Goal: Check status: Check status

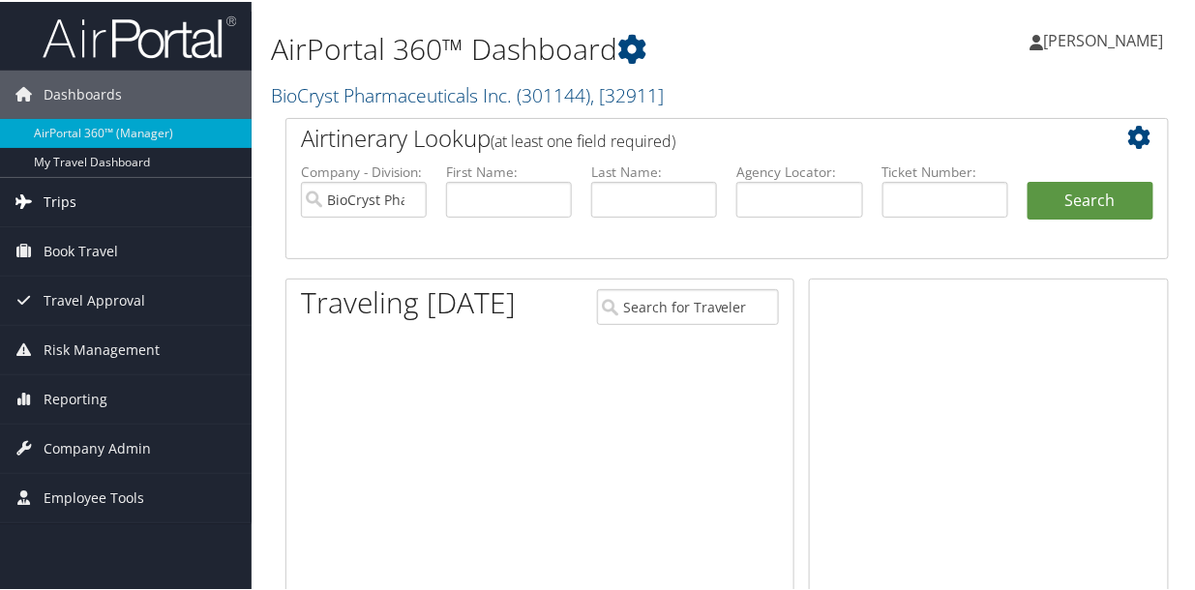
click at [53, 206] on span "Trips" at bounding box center [60, 200] width 33 height 48
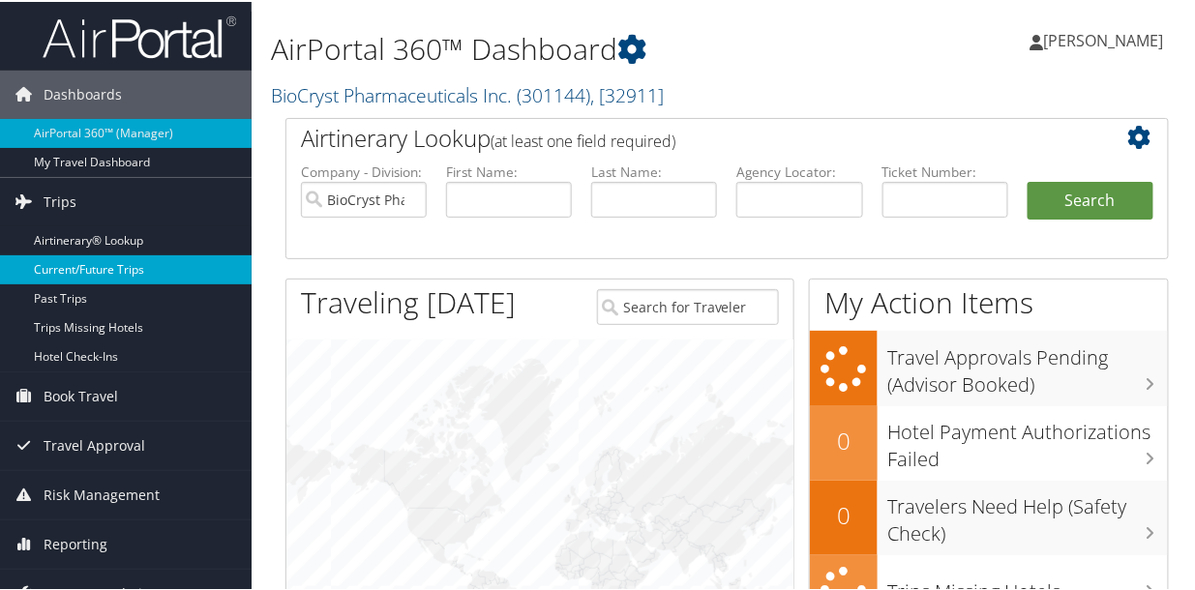
click at [75, 268] on link "Current/Future Trips" at bounding box center [125, 267] width 251 height 29
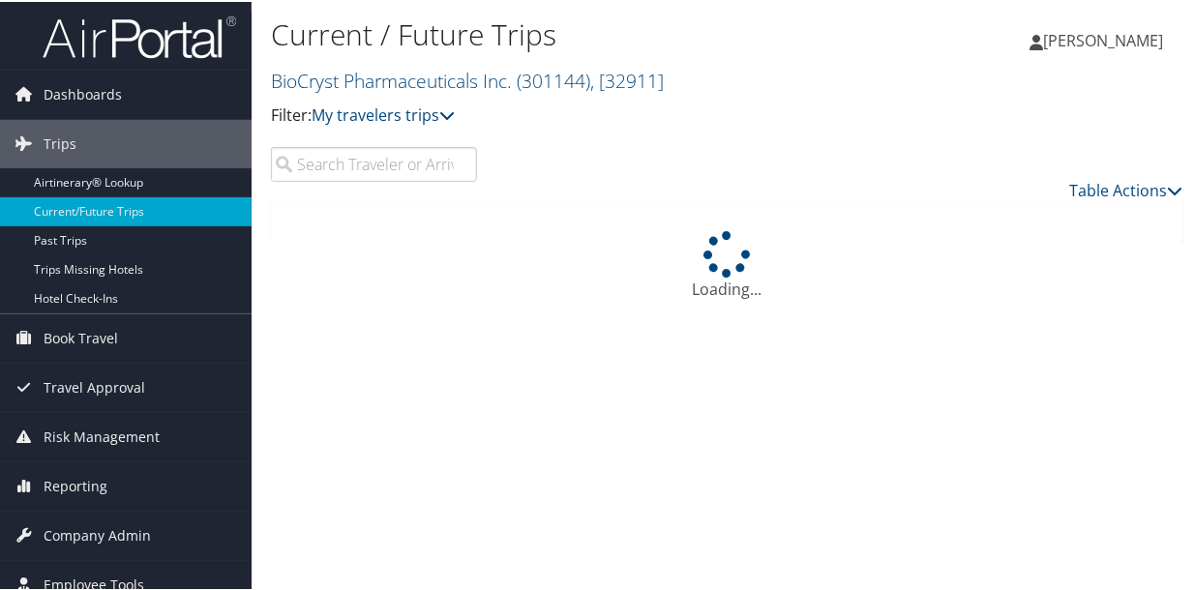
click at [411, 173] on input "search" at bounding box center [374, 162] width 206 height 35
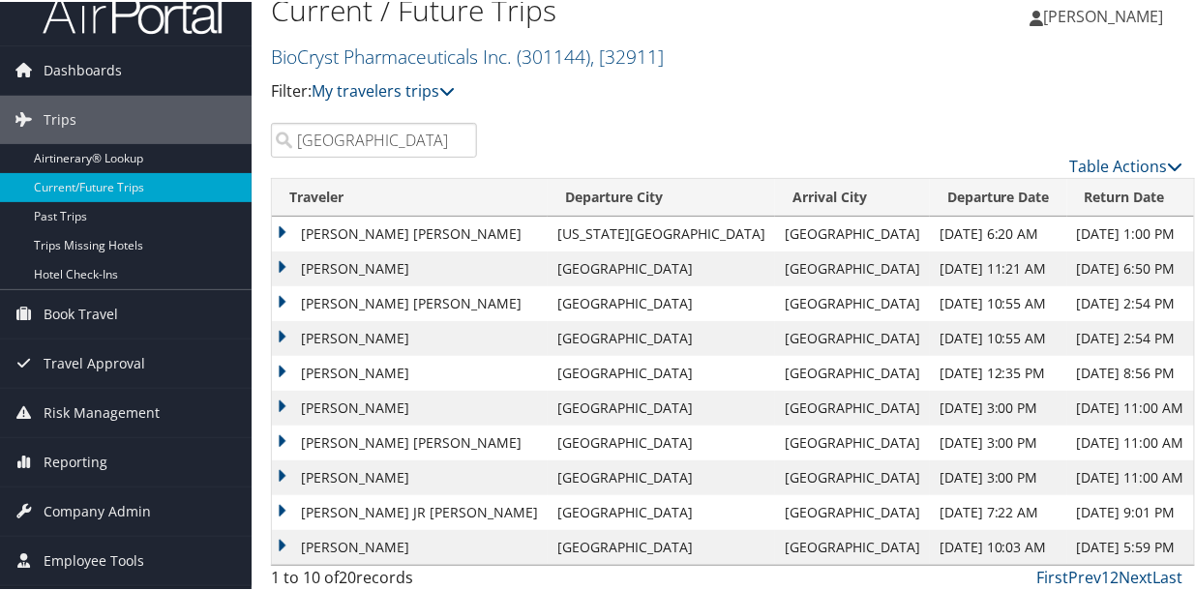
scroll to position [30, 0]
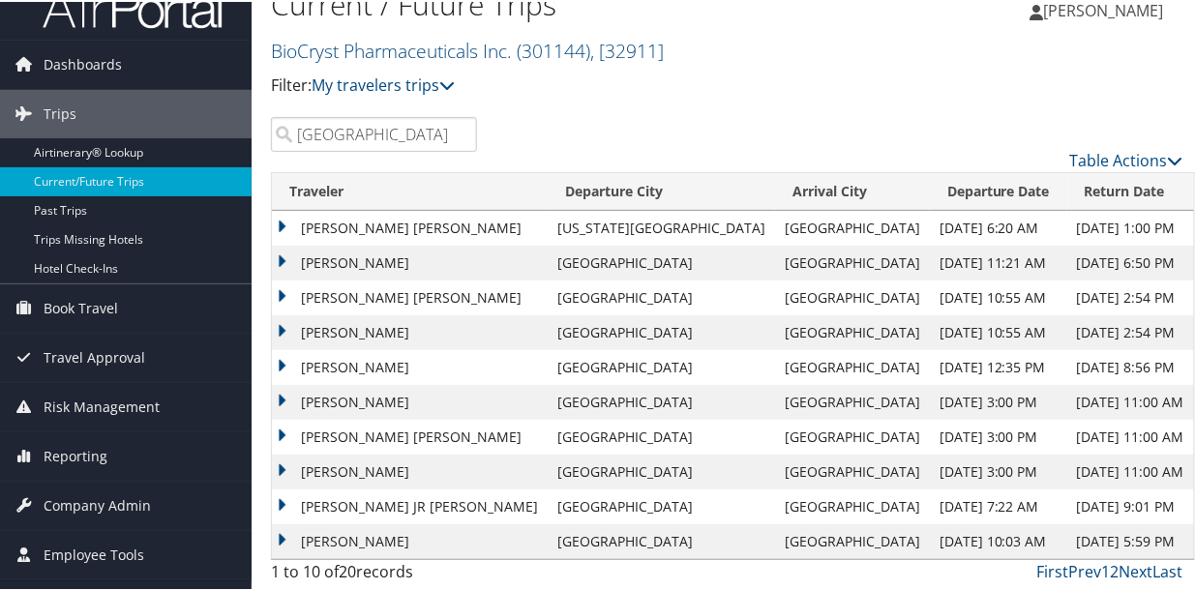
type input "birmingham"
click at [441, 502] on td "ROBERT PATRICK JR CROSBY" at bounding box center [410, 505] width 276 height 35
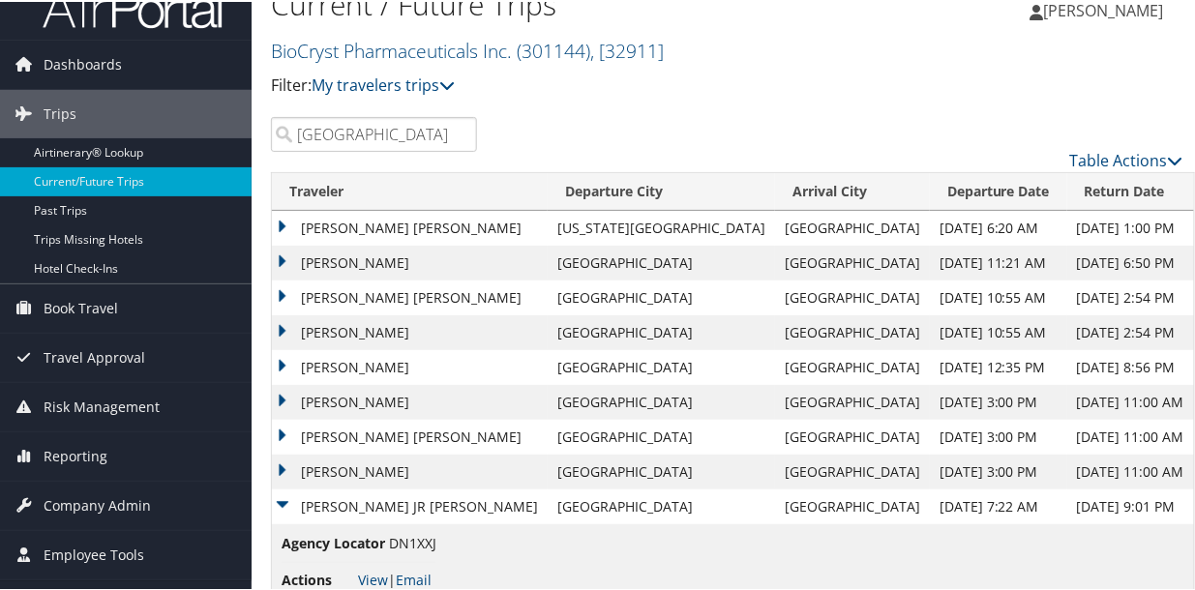
click at [441, 502] on td "ROBERT PATRICK JR CROSBY" at bounding box center [410, 505] width 276 height 35
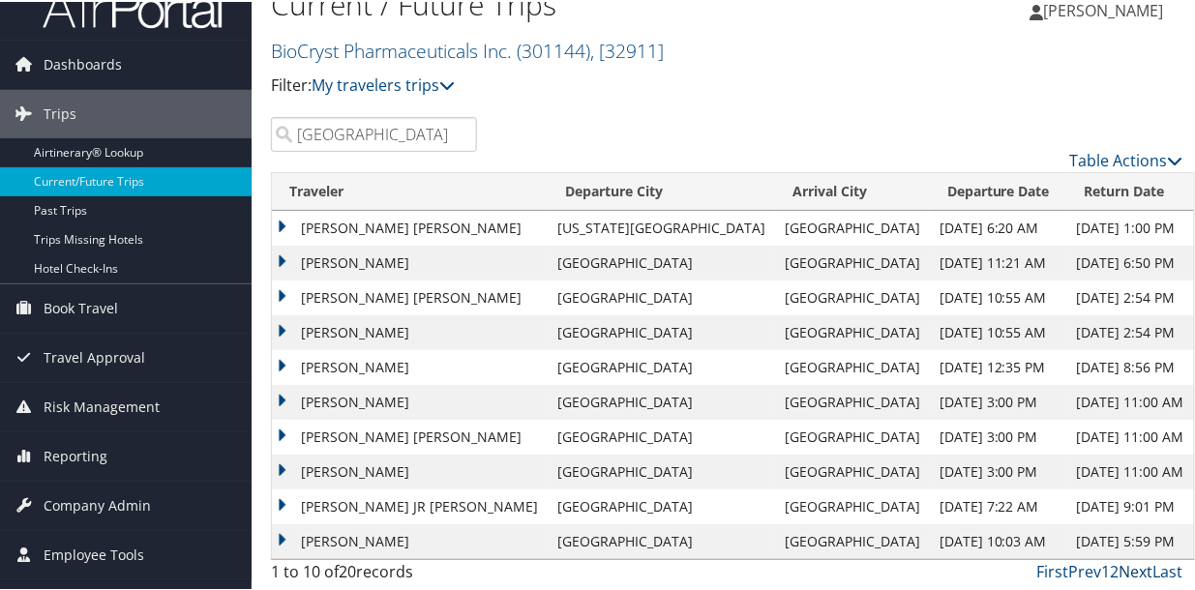
click at [1130, 568] on link "Next" at bounding box center [1136, 569] width 34 height 21
